Goal: Task Accomplishment & Management: Use online tool/utility

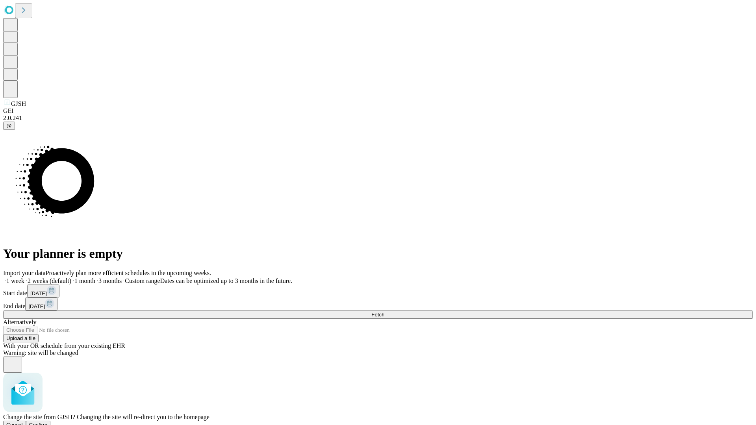
click at [48, 422] on span "Confirm" at bounding box center [38, 425] width 19 height 6
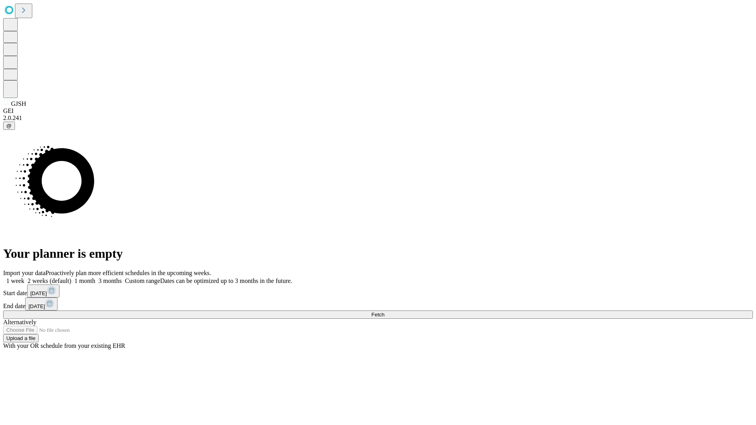
click at [95, 278] on label "1 month" at bounding box center [83, 281] width 24 height 7
click at [384, 312] on span "Fetch" at bounding box center [377, 315] width 13 height 6
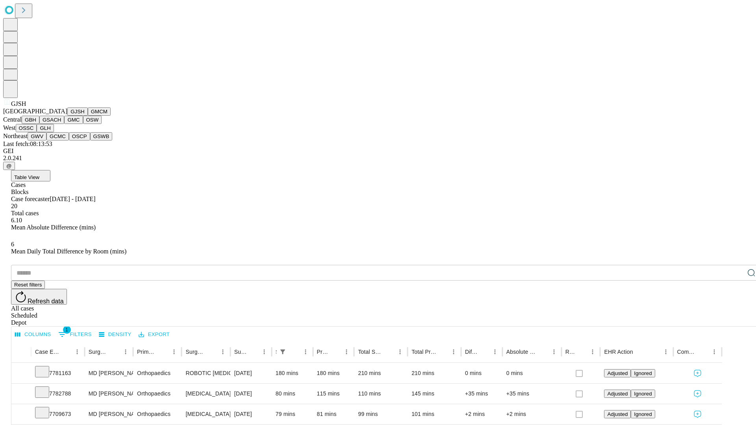
click at [88, 116] on button "GMCM" at bounding box center [99, 112] width 23 height 8
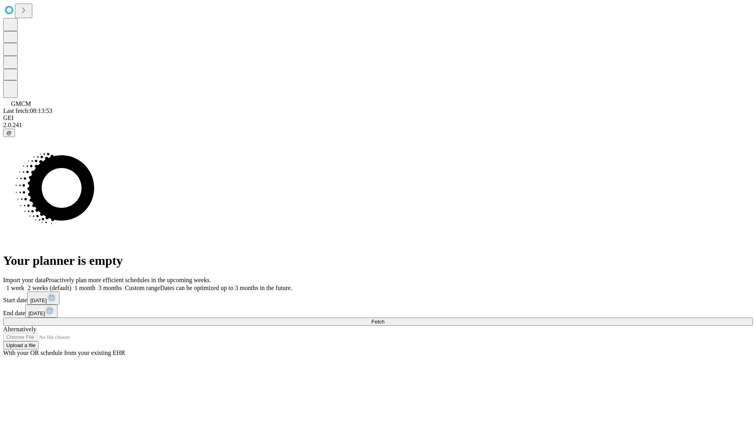
click at [95, 285] on label "1 month" at bounding box center [83, 288] width 24 height 7
click at [384, 319] on span "Fetch" at bounding box center [377, 322] width 13 height 6
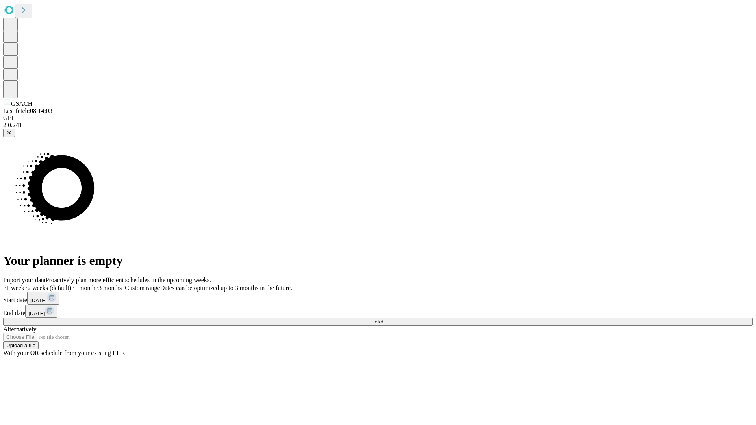
click at [95, 285] on label "1 month" at bounding box center [83, 288] width 24 height 7
click at [384, 319] on span "Fetch" at bounding box center [377, 322] width 13 height 6
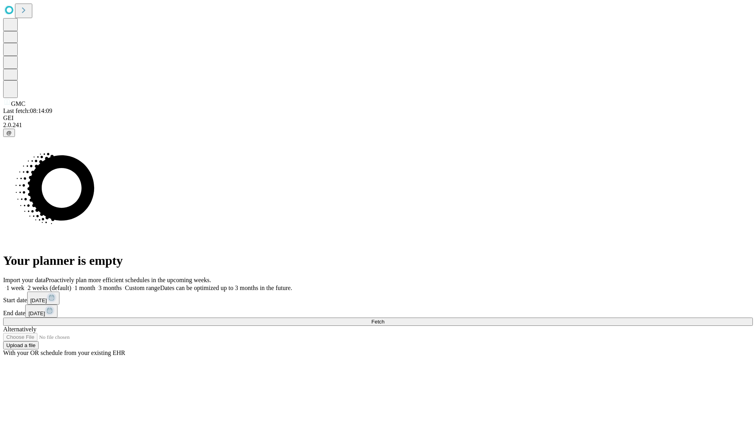
click at [384, 319] on span "Fetch" at bounding box center [377, 322] width 13 height 6
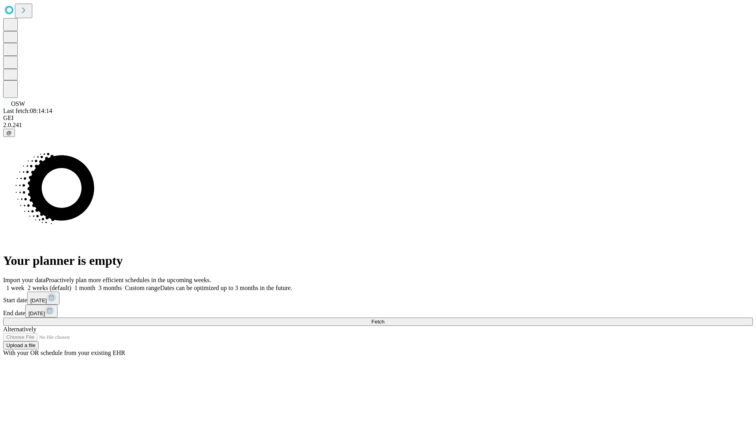
click at [95, 285] on label "1 month" at bounding box center [83, 288] width 24 height 7
click at [384, 319] on span "Fetch" at bounding box center [377, 322] width 13 height 6
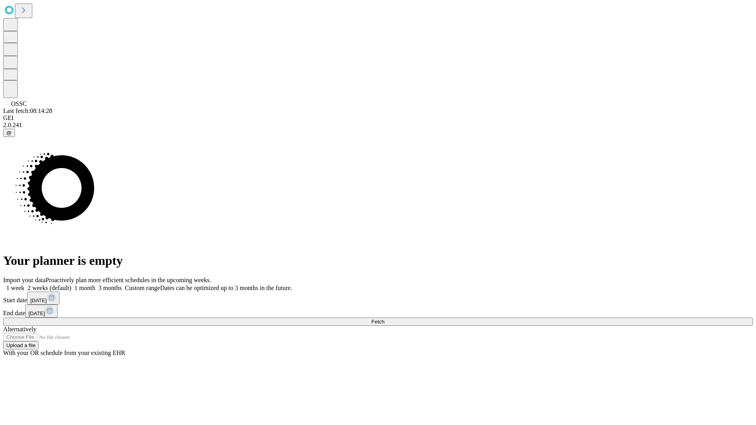
click at [95, 285] on label "1 month" at bounding box center [83, 288] width 24 height 7
click at [384, 319] on span "Fetch" at bounding box center [377, 322] width 13 height 6
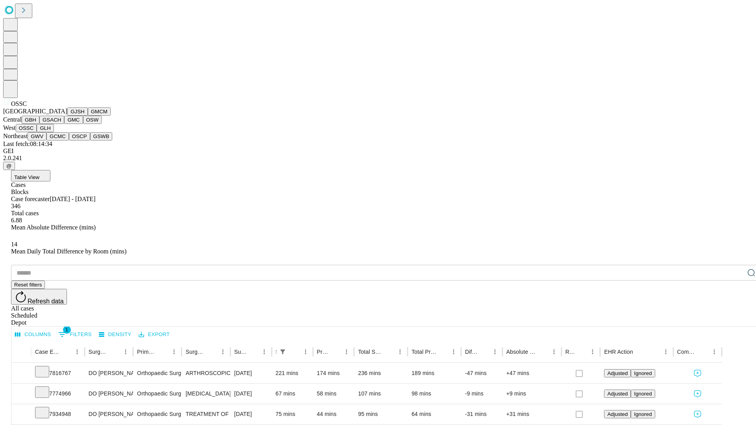
click at [54, 132] on button "GLH" at bounding box center [45, 128] width 17 height 8
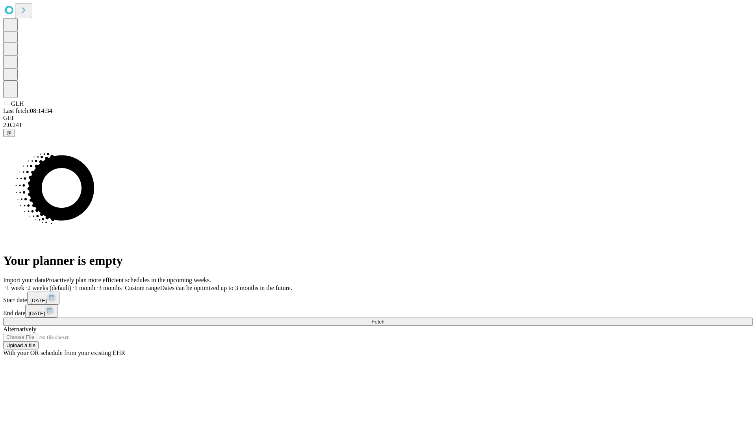
click at [95, 285] on label "1 month" at bounding box center [83, 288] width 24 height 7
click at [384, 319] on span "Fetch" at bounding box center [377, 322] width 13 height 6
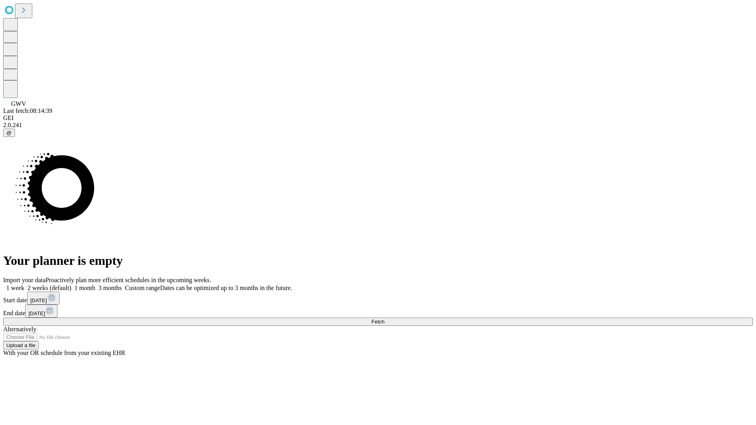
click at [95, 285] on label "1 month" at bounding box center [83, 288] width 24 height 7
click at [384, 319] on span "Fetch" at bounding box center [377, 322] width 13 height 6
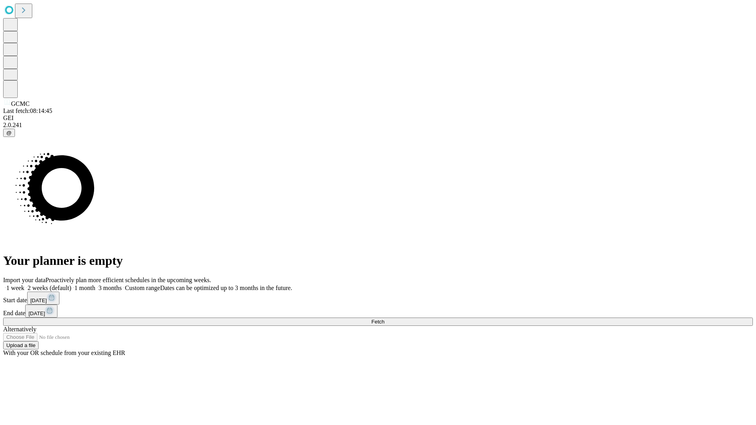
click at [95, 285] on label "1 month" at bounding box center [83, 288] width 24 height 7
click at [384, 319] on span "Fetch" at bounding box center [377, 322] width 13 height 6
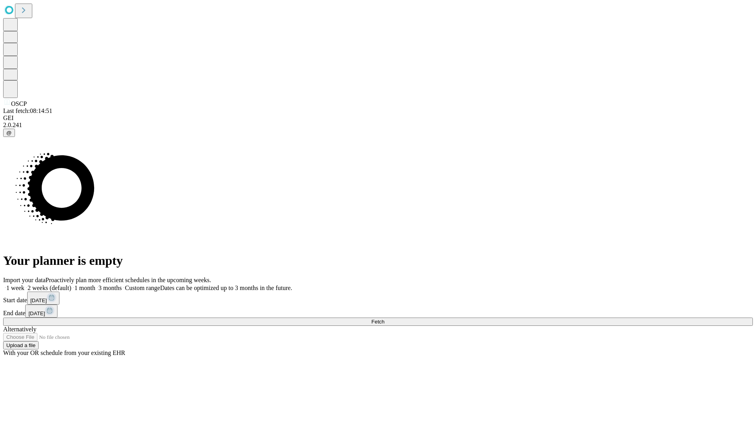
click at [95, 285] on label "1 month" at bounding box center [83, 288] width 24 height 7
click at [384, 319] on span "Fetch" at bounding box center [377, 322] width 13 height 6
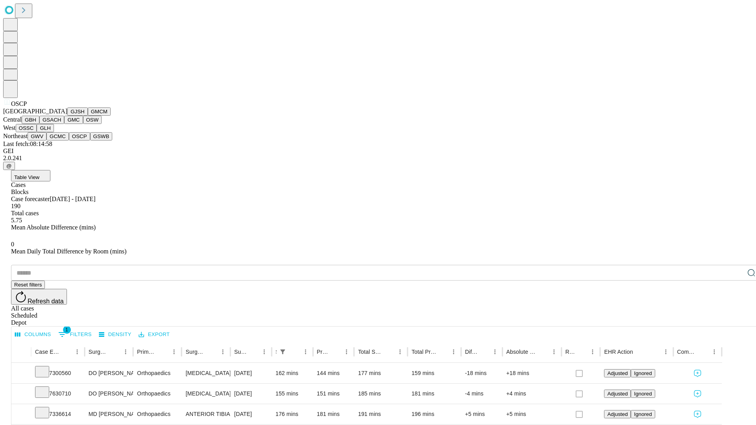
click at [90, 141] on button "GSWB" at bounding box center [101, 136] width 22 height 8
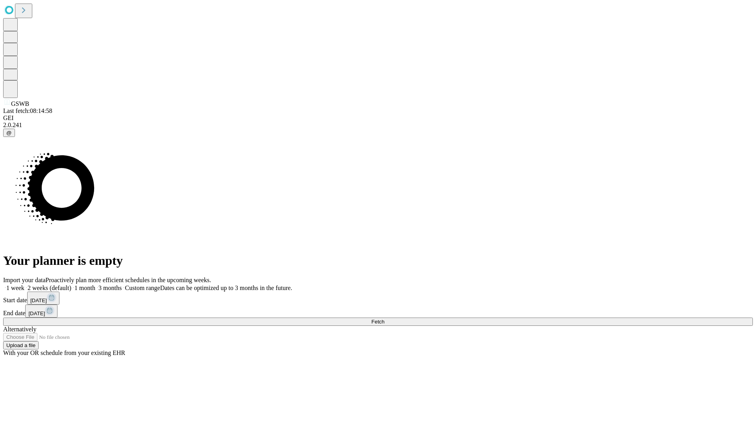
click at [95, 285] on label "1 month" at bounding box center [83, 288] width 24 height 7
click at [384, 319] on span "Fetch" at bounding box center [377, 322] width 13 height 6
